Goal: Check status: Check status

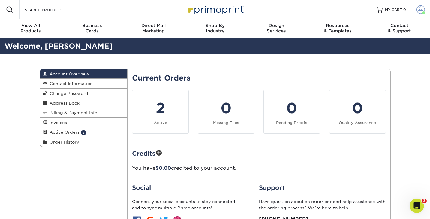
click at [419, 10] on span at bounding box center [421, 9] width 8 height 8
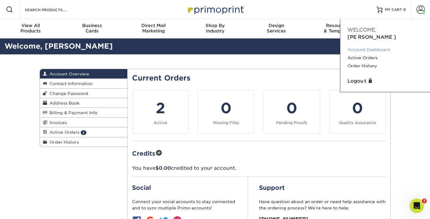
click at [375, 46] on link "Account Dashboard" at bounding box center [385, 50] width 75 height 8
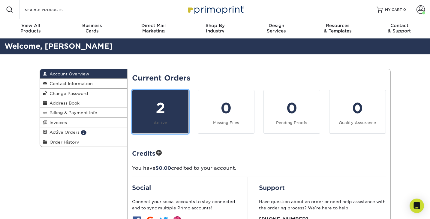
click at [175, 108] on div "2" at bounding box center [160, 108] width 49 height 22
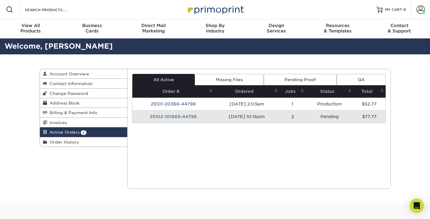
click at [172, 117] on td "25102-101665-44798" at bounding box center [173, 116] width 82 height 13
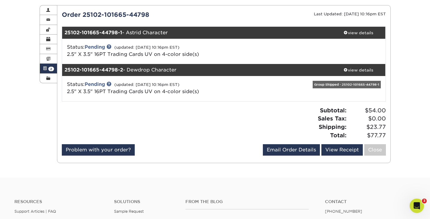
scroll to position [64, 0]
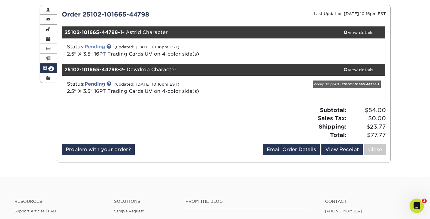
click at [99, 48] on link "Pending" at bounding box center [95, 47] width 20 height 6
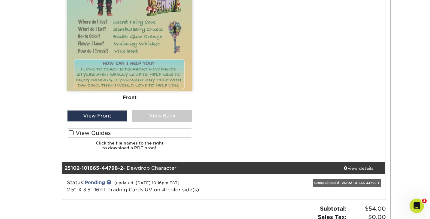
scroll to position [343, 0]
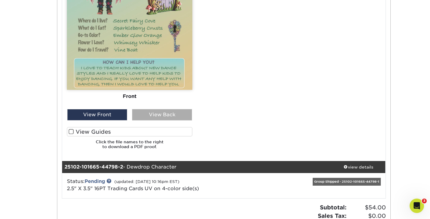
click at [148, 114] on div "View Back" at bounding box center [162, 114] width 60 height 11
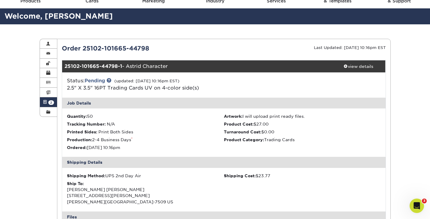
scroll to position [29, 0]
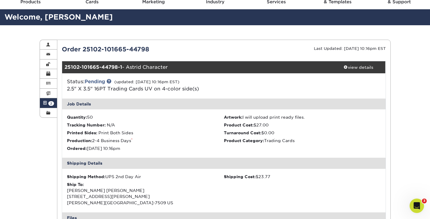
click at [45, 105] on span at bounding box center [45, 103] width 4 height 5
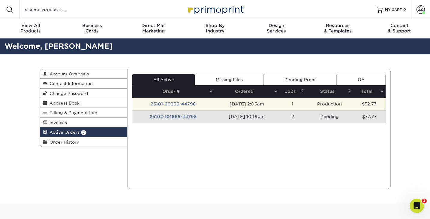
click at [183, 105] on td "25101-20366-44798" at bounding box center [173, 104] width 82 height 13
